Goal: Find specific page/section: Locate a particular part of the current website

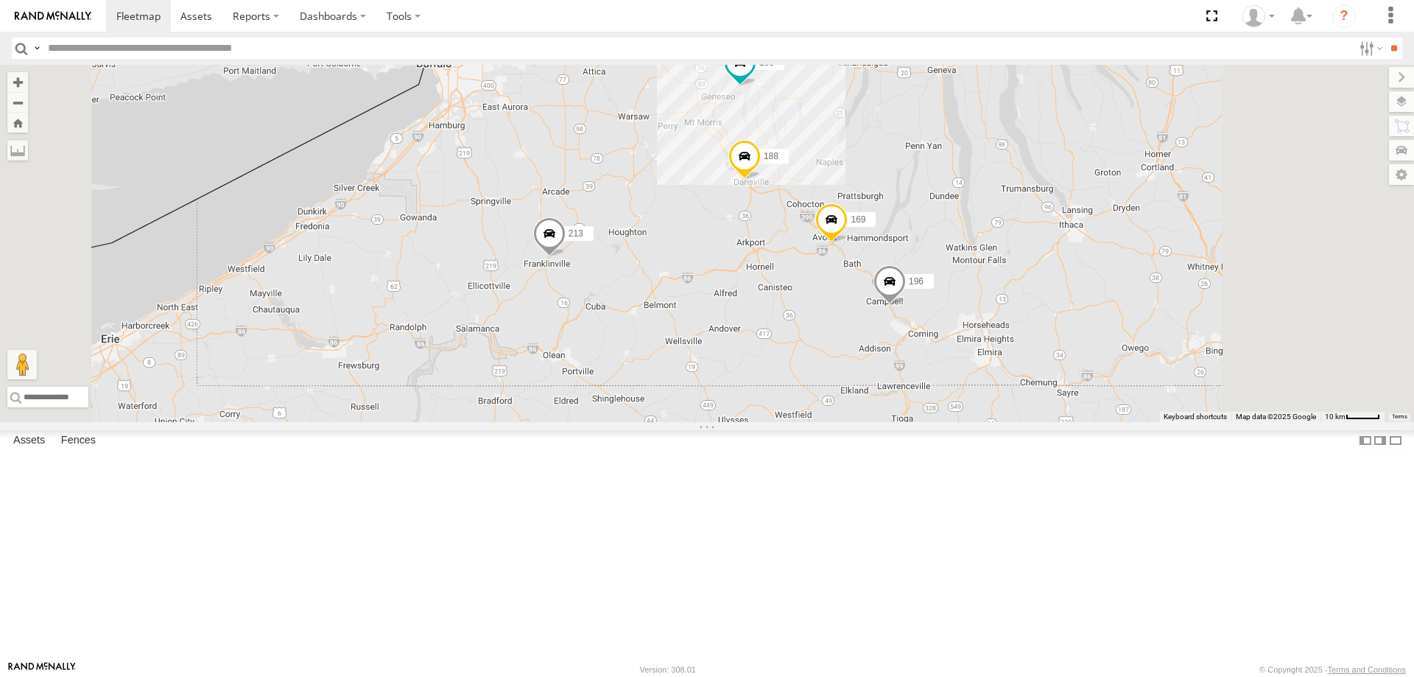
drag, startPoint x: 823, startPoint y: 296, endPoint x: 788, endPoint y: 415, distance: 123.5
click at [793, 407] on div "188 213 600453 203 196 169" at bounding box center [707, 243] width 1414 height 357
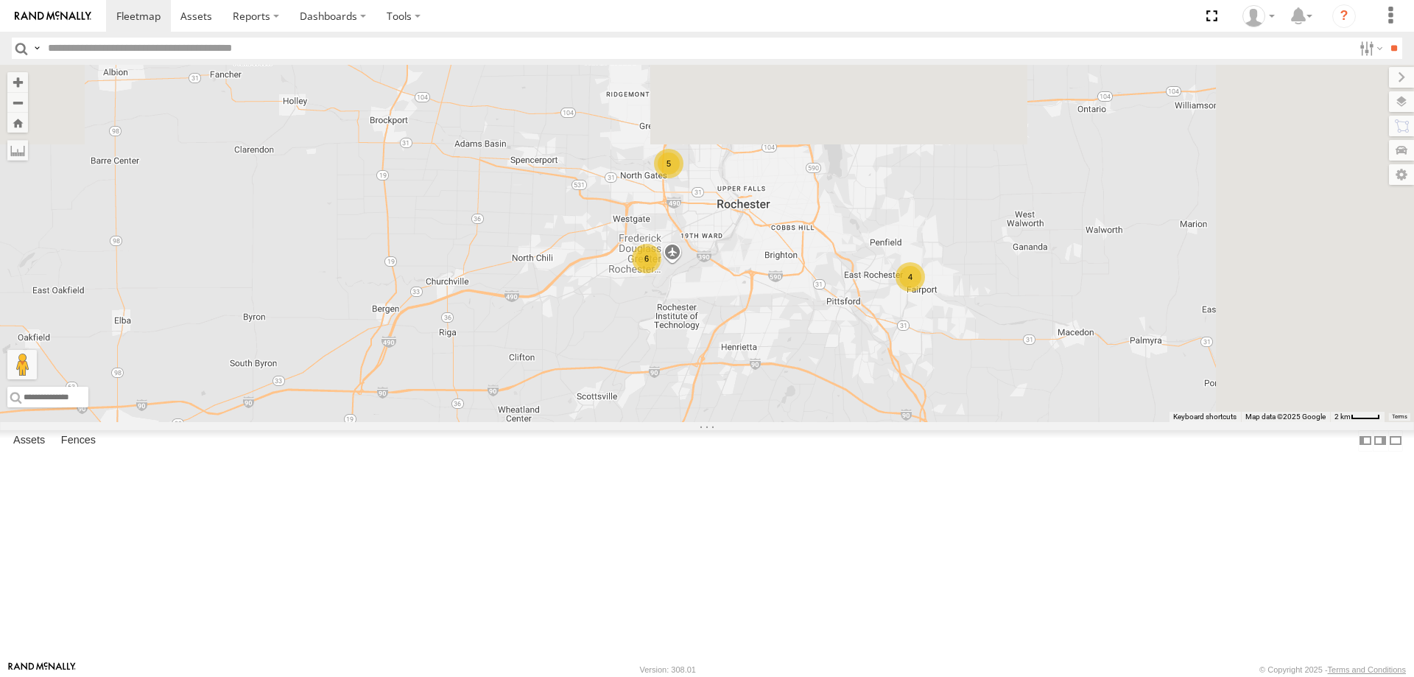
drag, startPoint x: 906, startPoint y: 245, endPoint x: 765, endPoint y: 521, distance: 310.0
click at [771, 422] on div "188 213 600453 196 169 10 6 6 4 199 5 203 183" at bounding box center [707, 243] width 1414 height 357
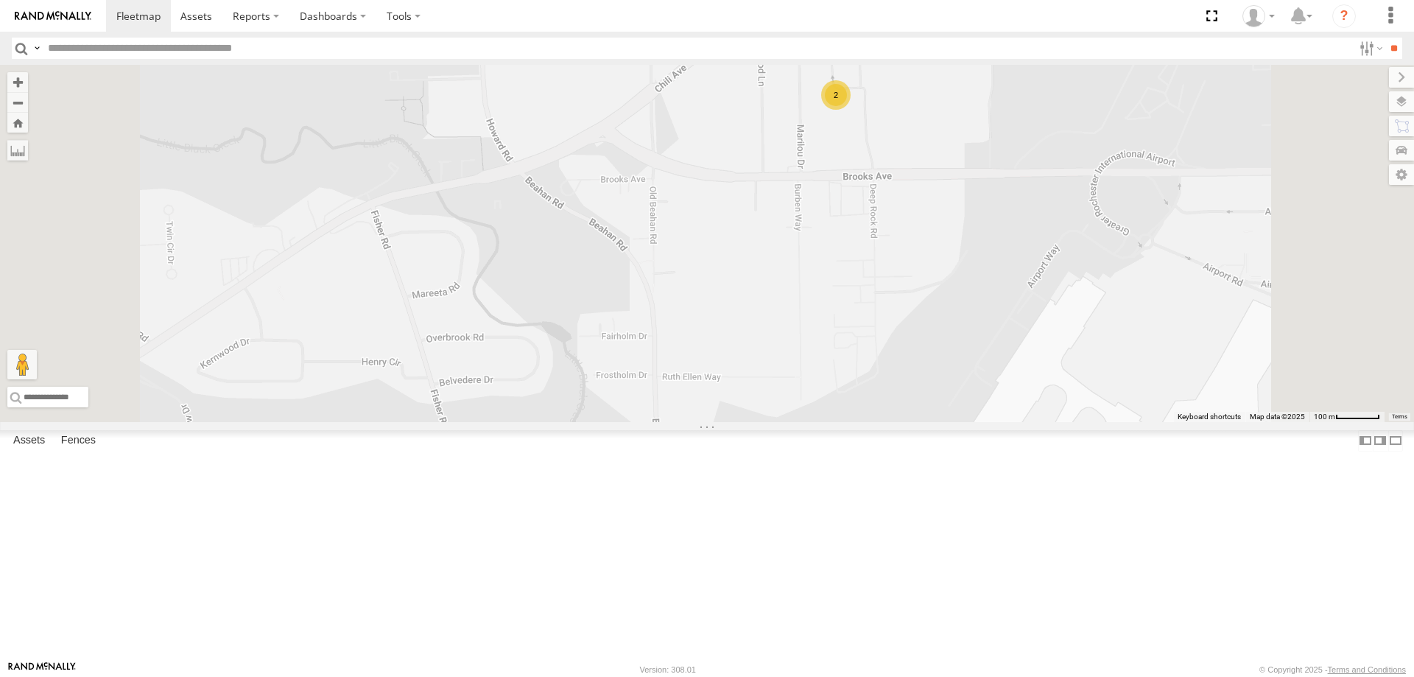
drag, startPoint x: 975, startPoint y: 158, endPoint x: 837, endPoint y: 283, distance: 186.2
click at [845, 277] on div "188 213 600453 196 169 199 203 183 600451 2" at bounding box center [707, 243] width 1414 height 357
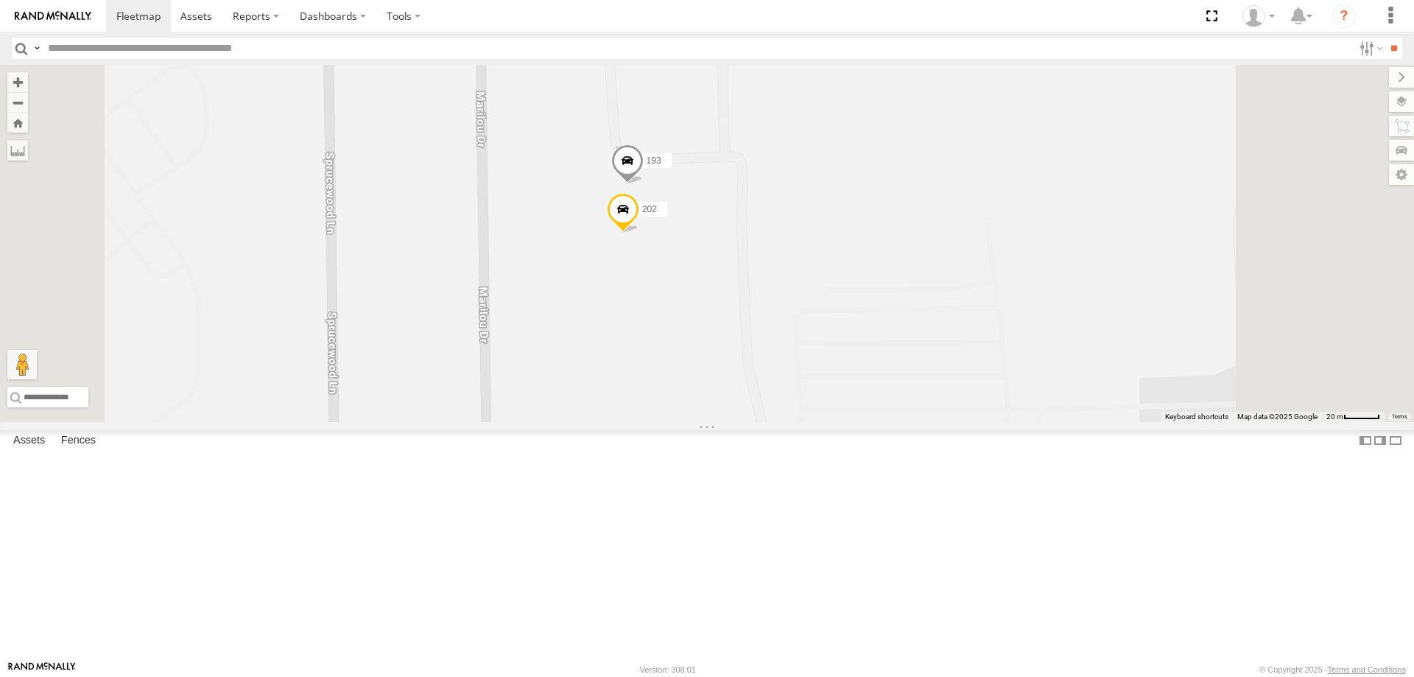
drag, startPoint x: 716, startPoint y: 429, endPoint x: 695, endPoint y: 505, distance: 79.3
click at [695, 422] on div "188 213 600453 196 169 199 203 183 600451 193 202" at bounding box center [707, 243] width 1414 height 357
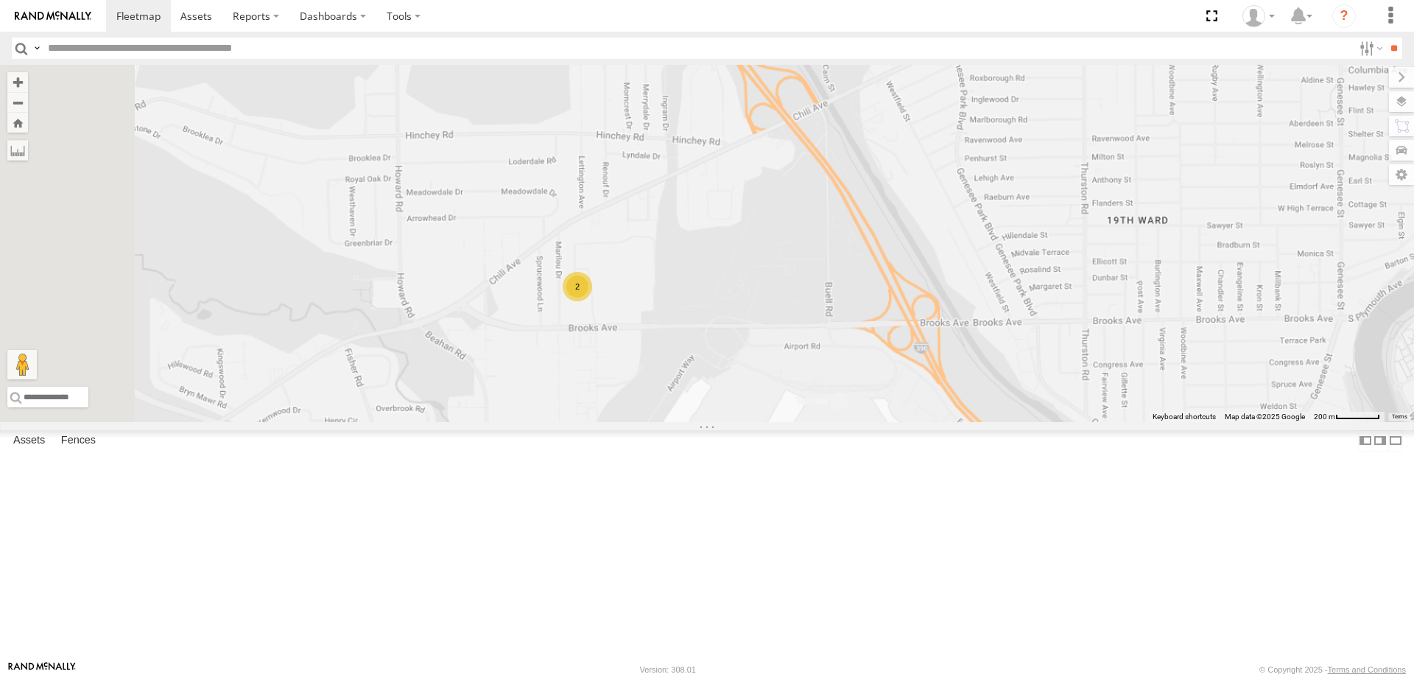
drag, startPoint x: 697, startPoint y: 619, endPoint x: 783, endPoint y: 362, distance: 271.8
click at [783, 362] on div "188 213 600453 196 169 199 203 183 600451 2" at bounding box center [707, 243] width 1414 height 357
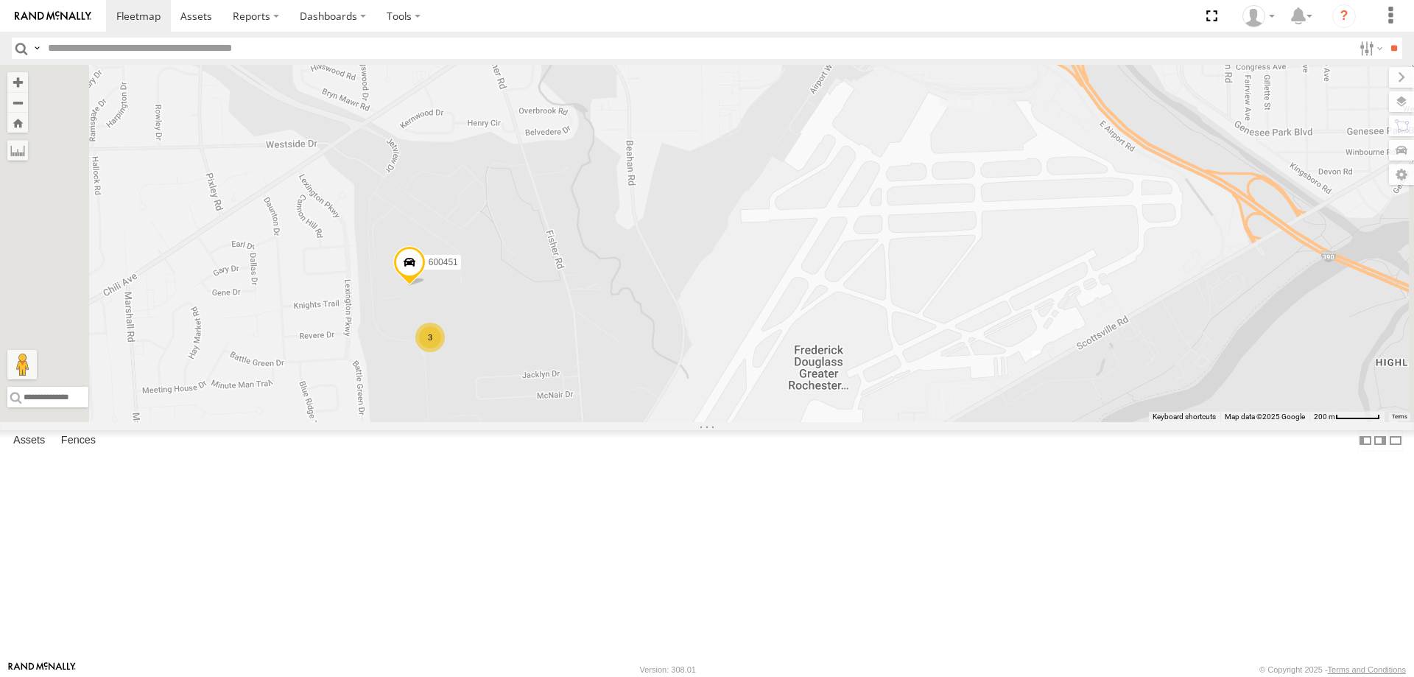
drag, startPoint x: 607, startPoint y: 538, endPoint x: 679, endPoint y: 441, distance: 121.1
click at [678, 422] on div "188 213 600453 196 169 199 203 183 600451 2 3" at bounding box center [707, 243] width 1414 height 357
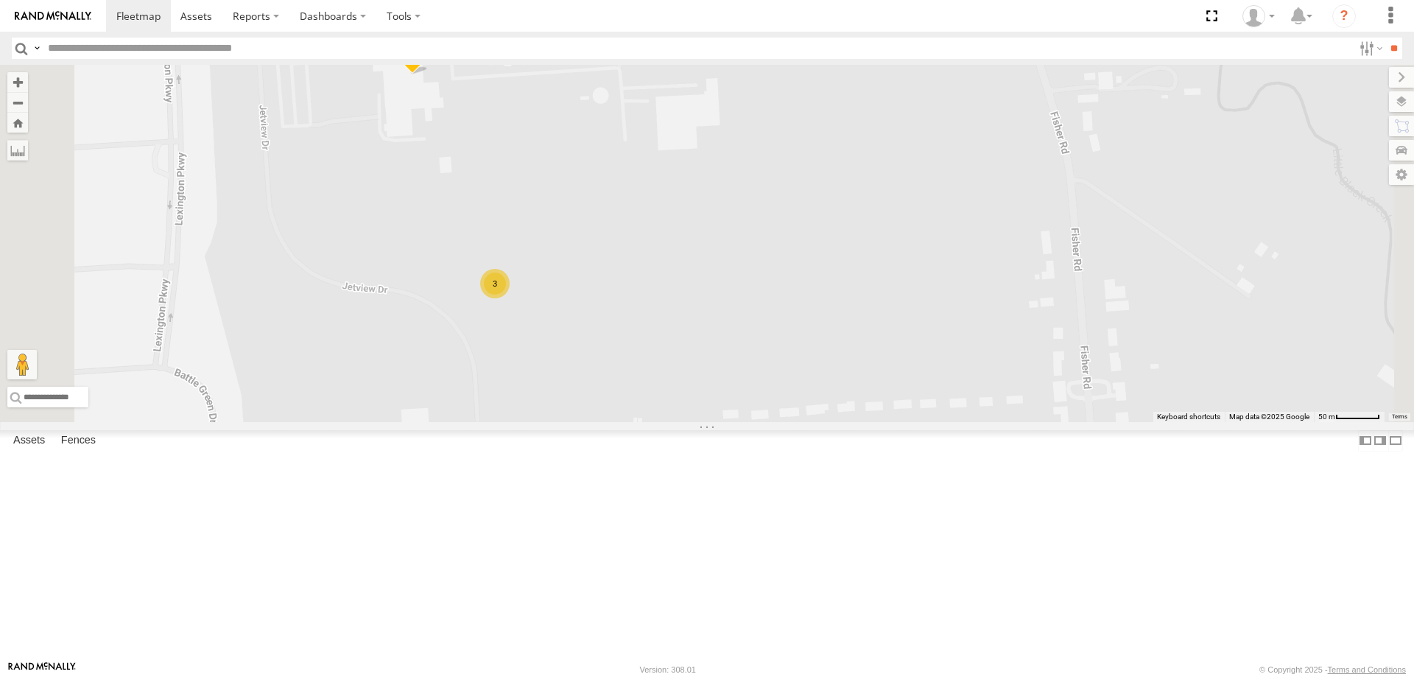
drag, startPoint x: 595, startPoint y: 336, endPoint x: 655, endPoint y: 457, distance: 134.7
click at [654, 422] on div "188 213 600453 196 169 199 203 183 600451 3" at bounding box center [707, 243] width 1414 height 357
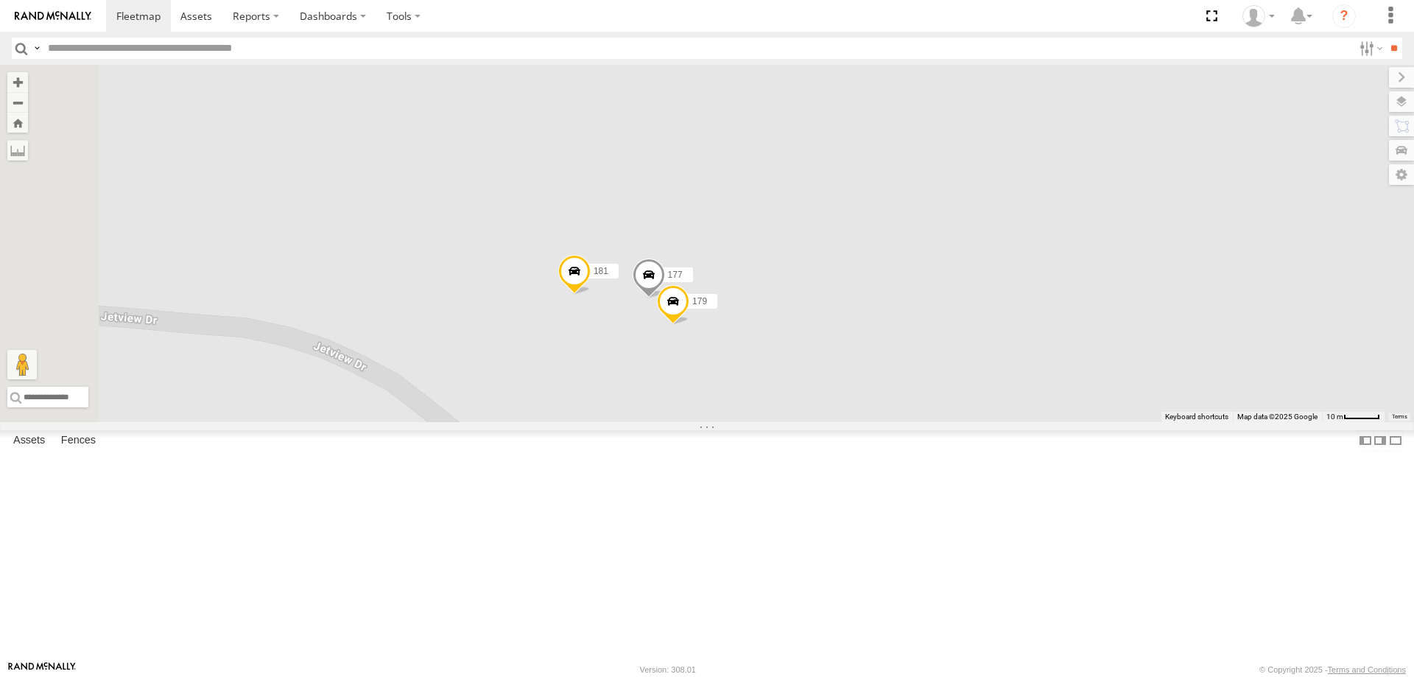
drag, startPoint x: 622, startPoint y: 212, endPoint x: 753, endPoint y: 577, distance: 387.5
click at [753, 422] on div "188 213 600453 196 169 199 203 183 600451 177 181 179" at bounding box center [707, 243] width 1414 height 357
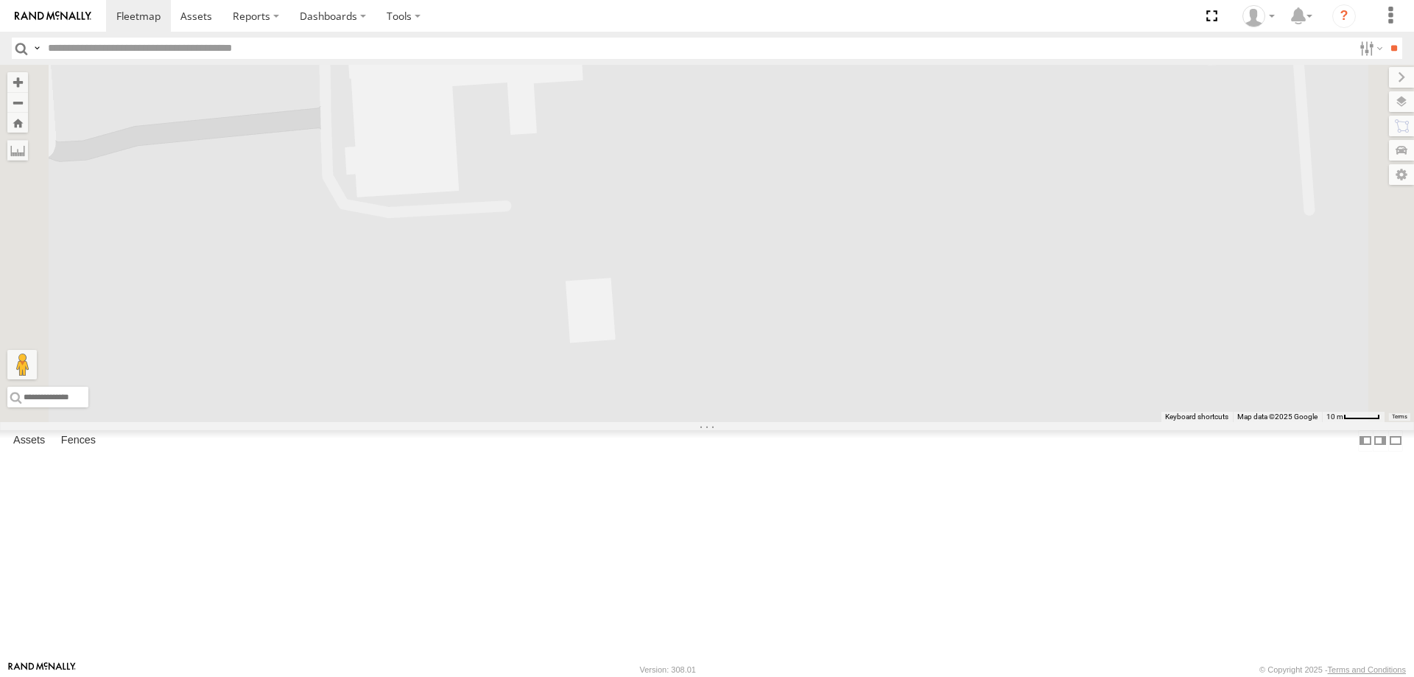
drag, startPoint x: 760, startPoint y: 561, endPoint x: 691, endPoint y: 440, distance: 139.2
click at [695, 422] on div "188 213 600453 196 169 199 203 183 600451 177 181 179" at bounding box center [707, 243] width 1414 height 357
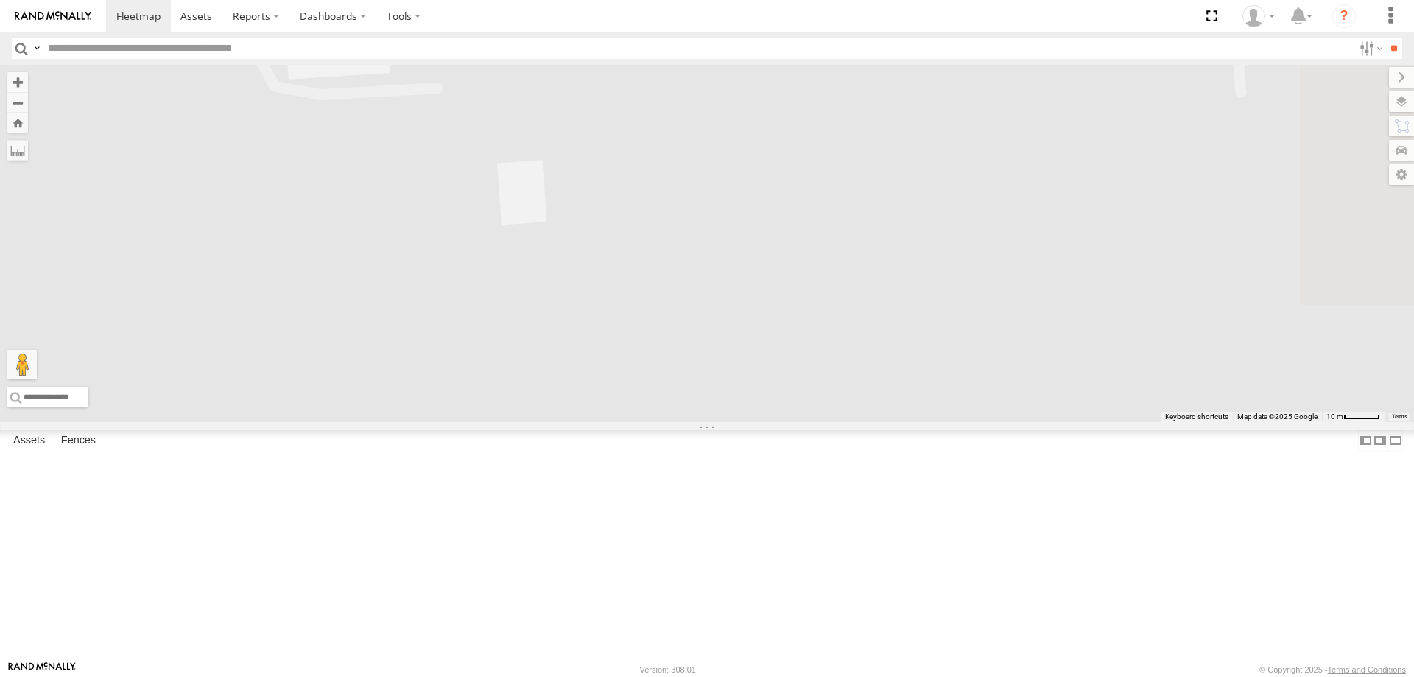
drag, startPoint x: 734, startPoint y: 523, endPoint x: 681, endPoint y: 413, distance: 122.6
click at [681, 413] on div "188 213 600453 196 169 199 203 183 600451 177 181 179" at bounding box center [707, 243] width 1414 height 357
drag, startPoint x: 678, startPoint y: 466, endPoint x: 719, endPoint y: 555, distance: 98.9
click at [718, 422] on div "188 213 600453 196 169 199 203 183 600451 177 181 179" at bounding box center [707, 243] width 1414 height 357
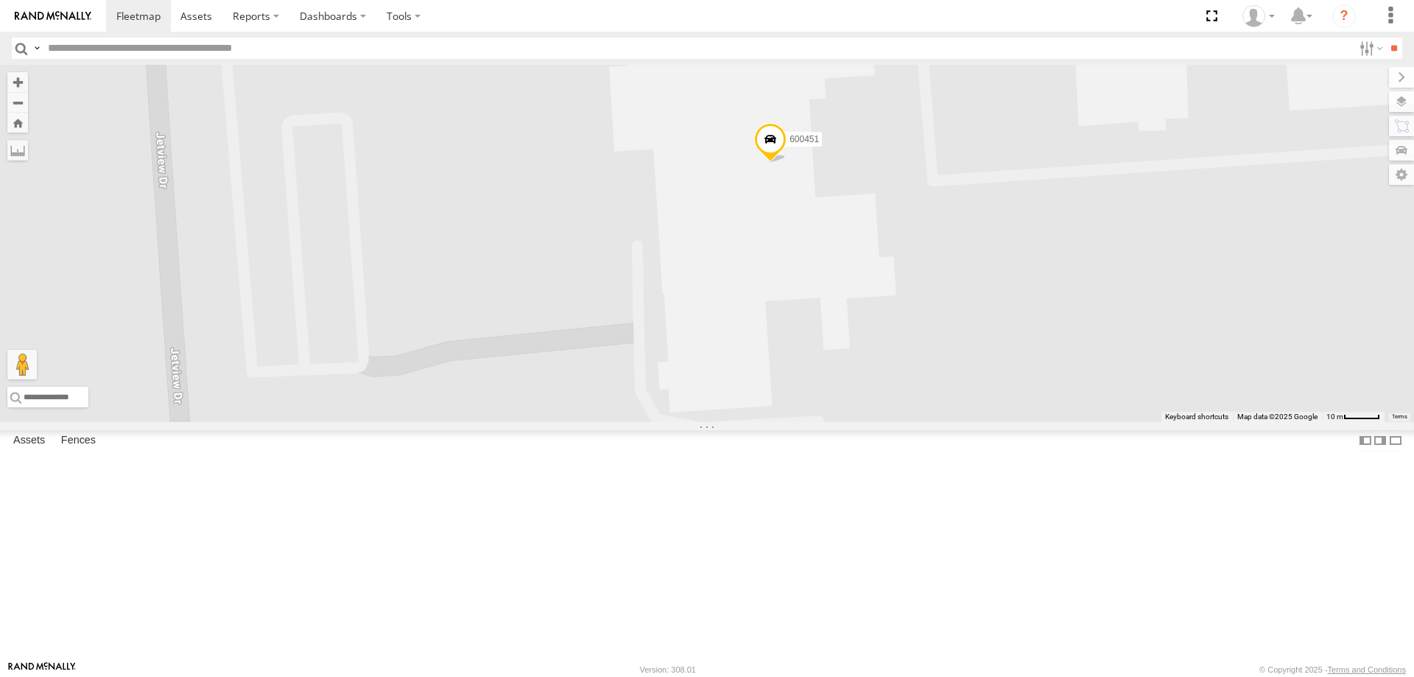
drag, startPoint x: 704, startPoint y: 408, endPoint x: 731, endPoint y: 435, distance: 38.0
click at [738, 422] on div "188 213 600453 196 169 199 203 183 600451 177 181 179" at bounding box center [707, 243] width 1414 height 357
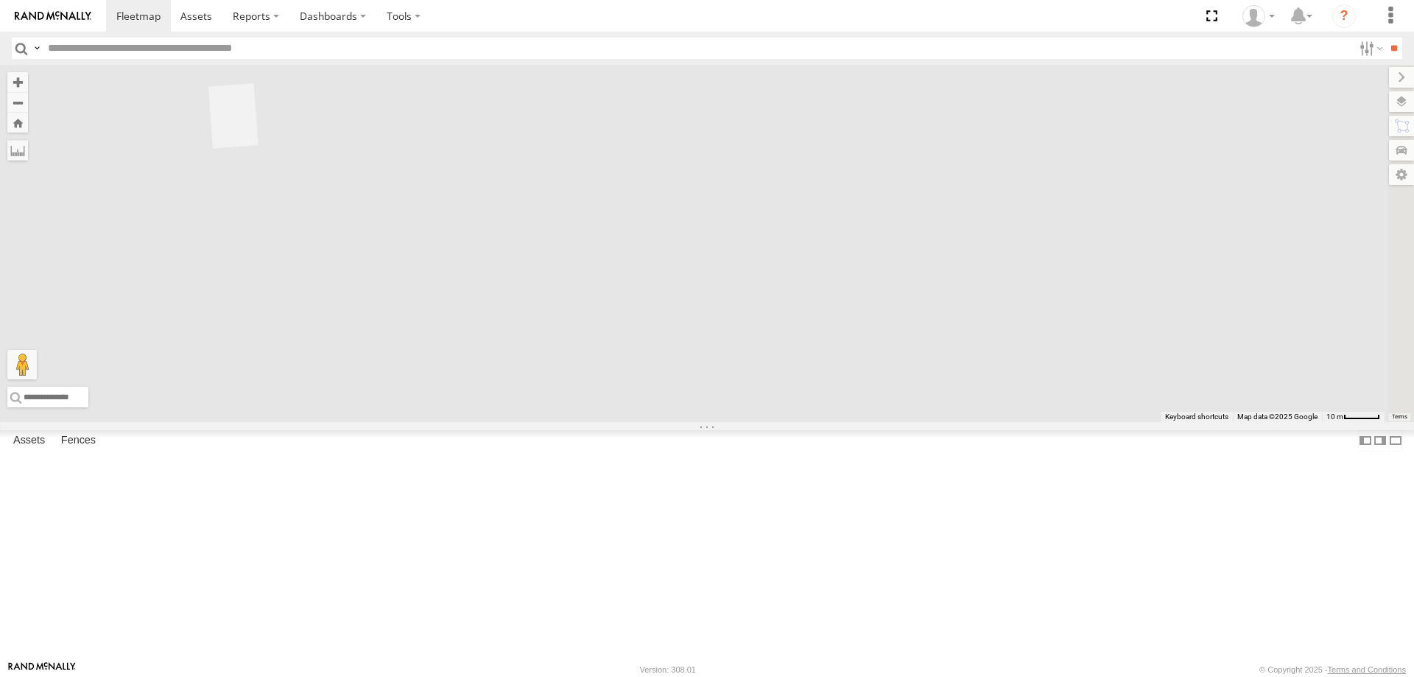
drag, startPoint x: 746, startPoint y: 545, endPoint x: 833, endPoint y: 347, distance: 216.4
click at [805, 366] on div "188 213 600453 196 169 199 203 183 600451 177 181 179" at bounding box center [707, 243] width 1414 height 357
drag, startPoint x: 726, startPoint y: 552, endPoint x: 726, endPoint y: 438, distance: 114.9
click at [726, 422] on div "188 213 600453 196 169 199 203 183 600451 177 181 179" at bounding box center [707, 243] width 1414 height 357
